Goal: Find specific page/section: Find specific page/section

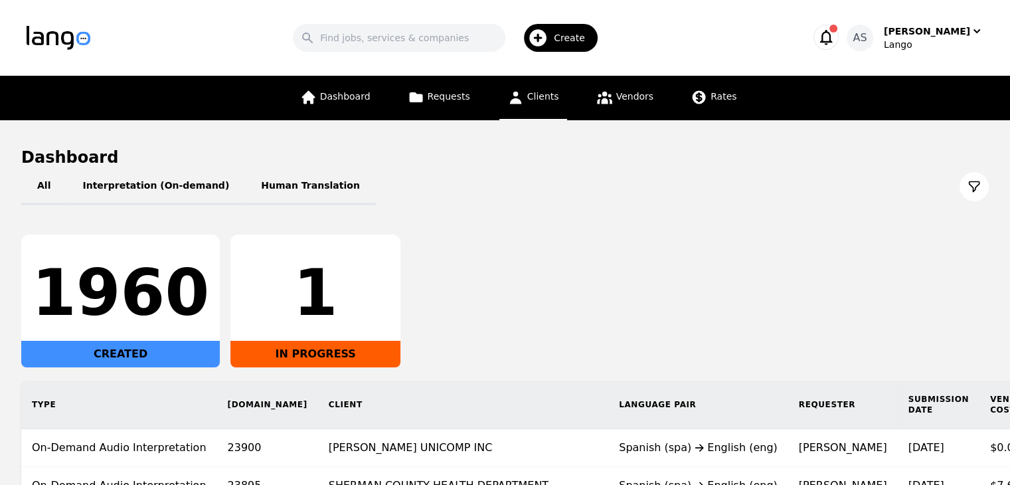
click at [547, 103] on link "Clients" at bounding box center [533, 98] width 68 height 44
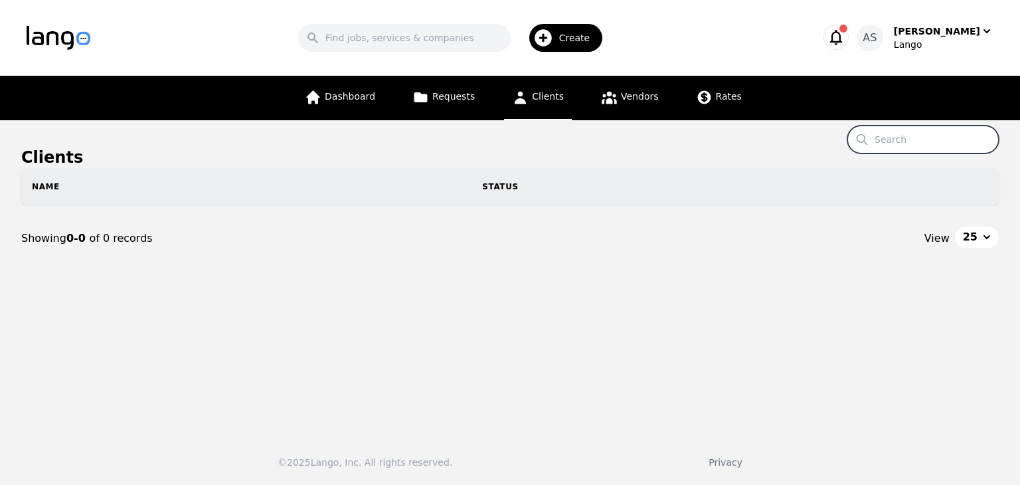
click at [953, 141] on input "Search" at bounding box center [922, 139] width 151 height 28
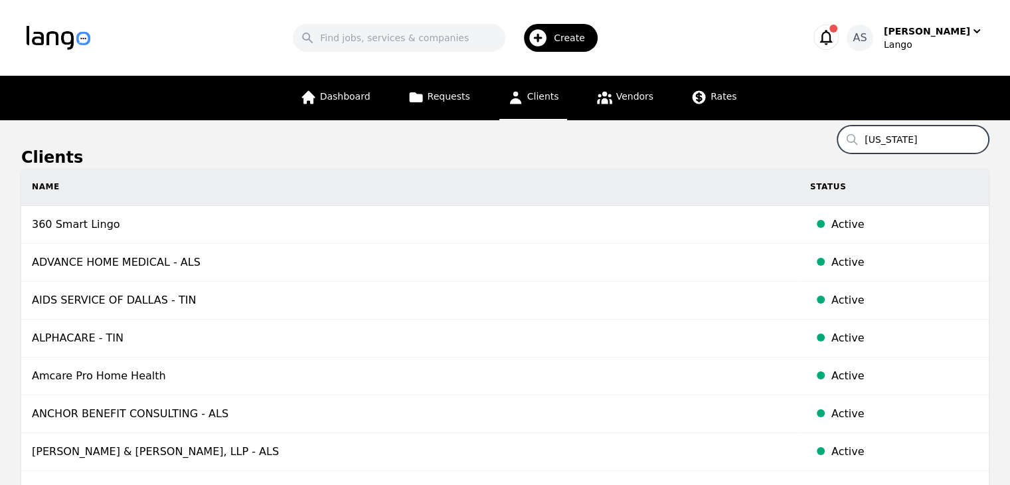
type input "[US_STATE]"
